Goal: Find specific page/section: Find specific page/section

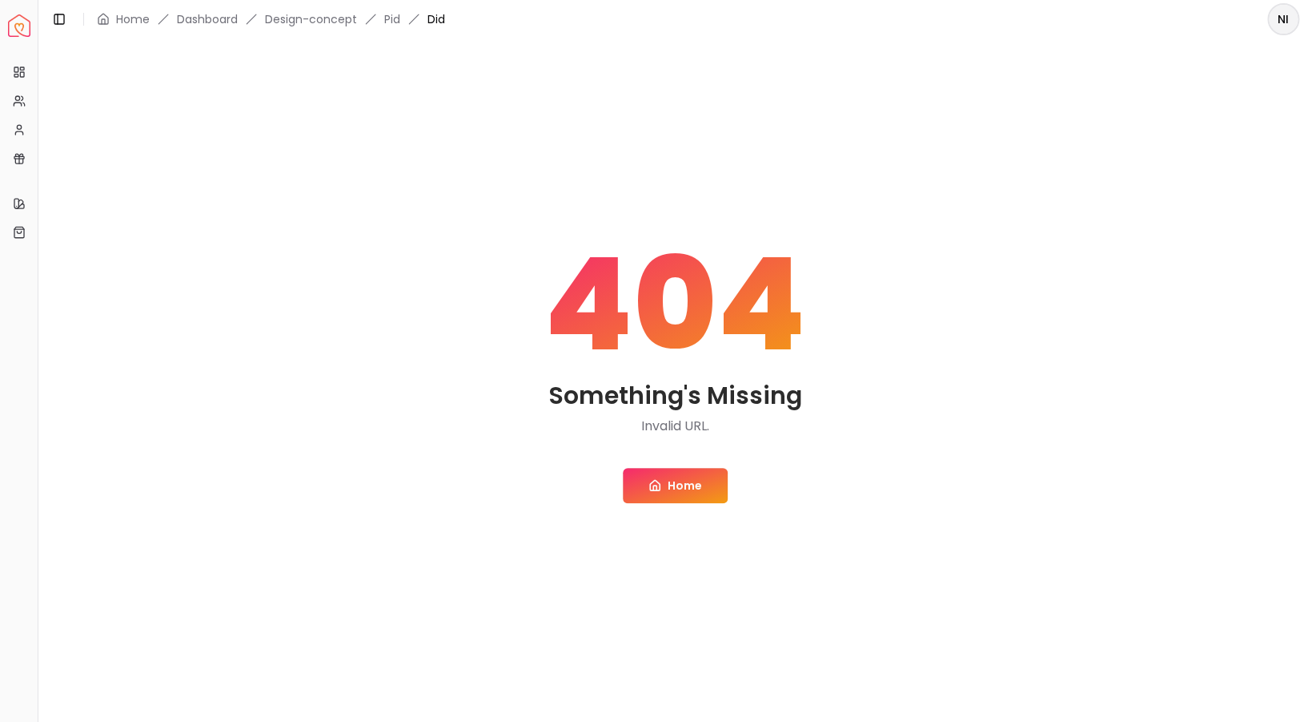
click at [679, 485] on link "Home" at bounding box center [675, 485] width 105 height 35
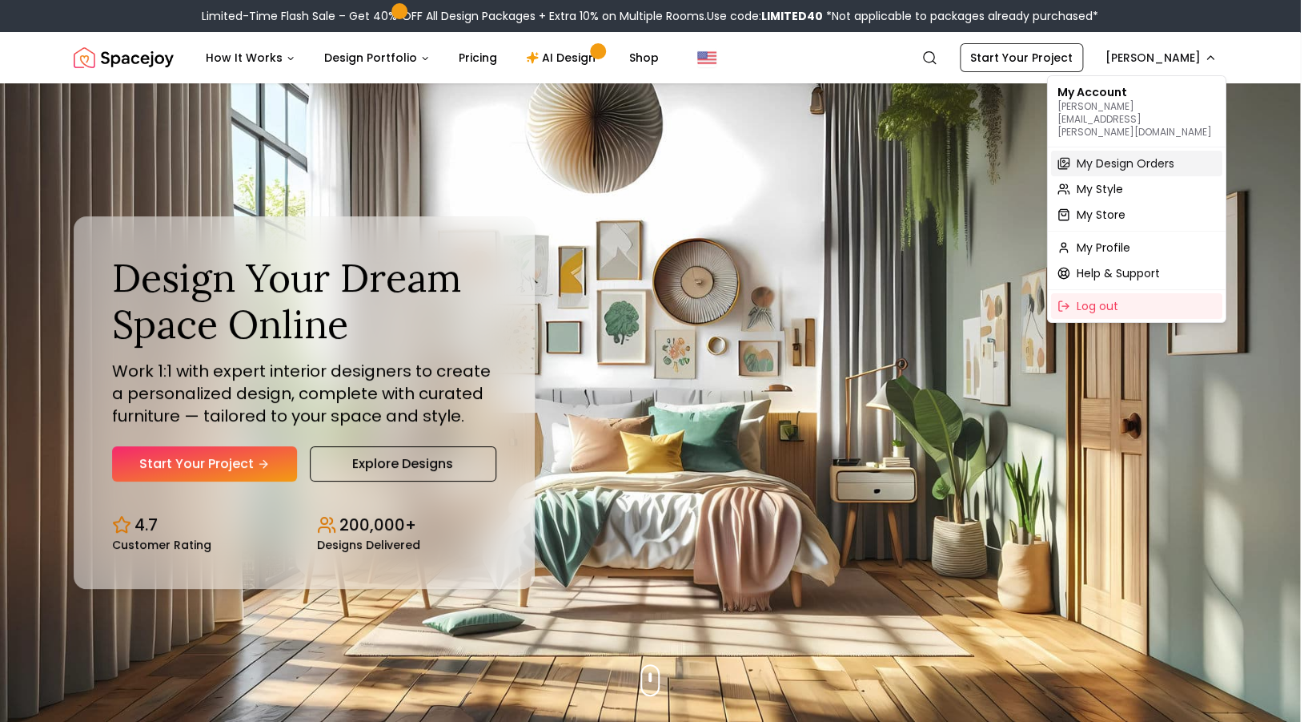
click at [1138, 155] on span "My Design Orders" at bounding box center [1126, 163] width 98 height 16
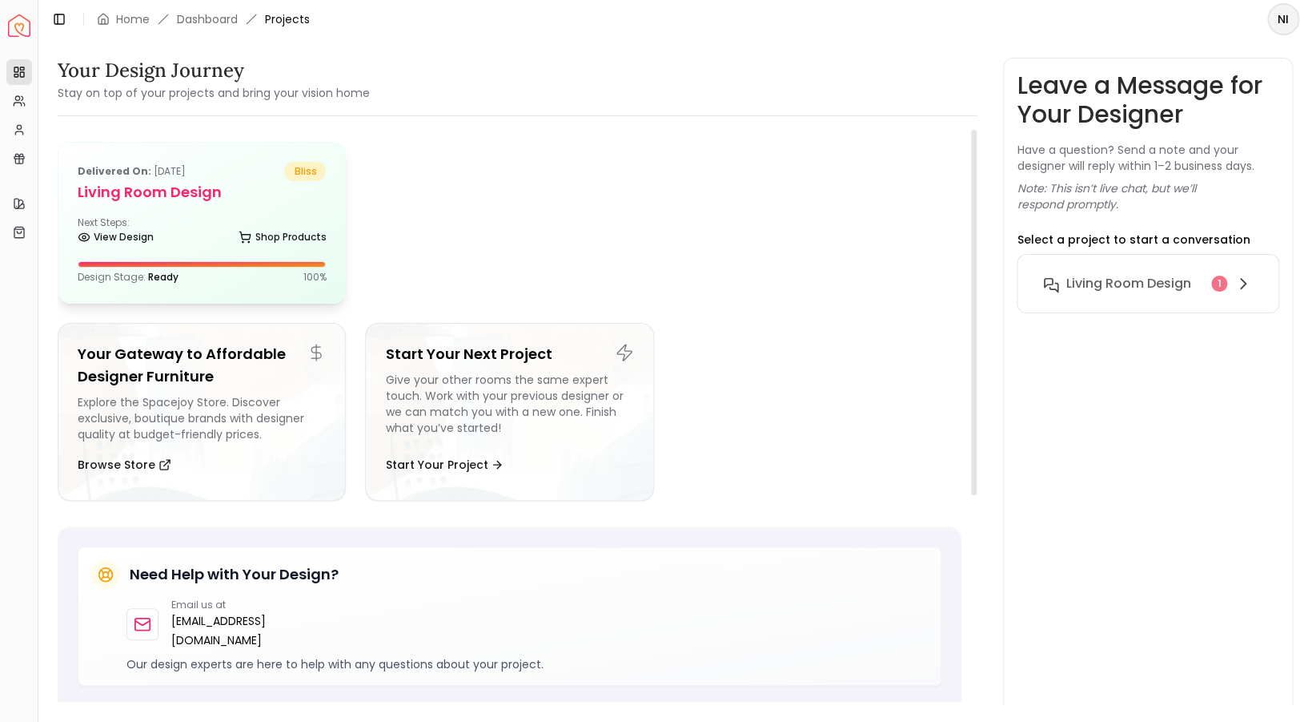
click at [164, 223] on div "Next Steps: View Design Shop Products" at bounding box center [202, 232] width 248 height 32
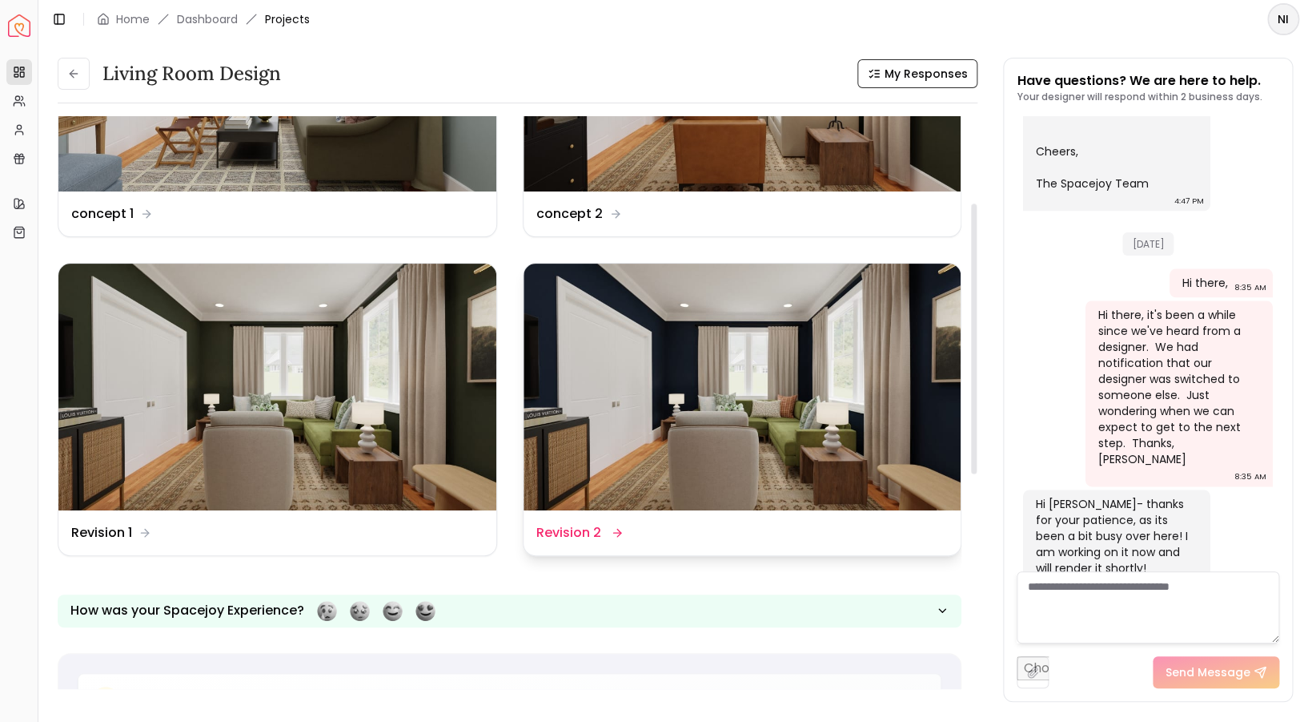
scroll to position [74, 0]
